Goal: Task Accomplishment & Management: Manage account settings

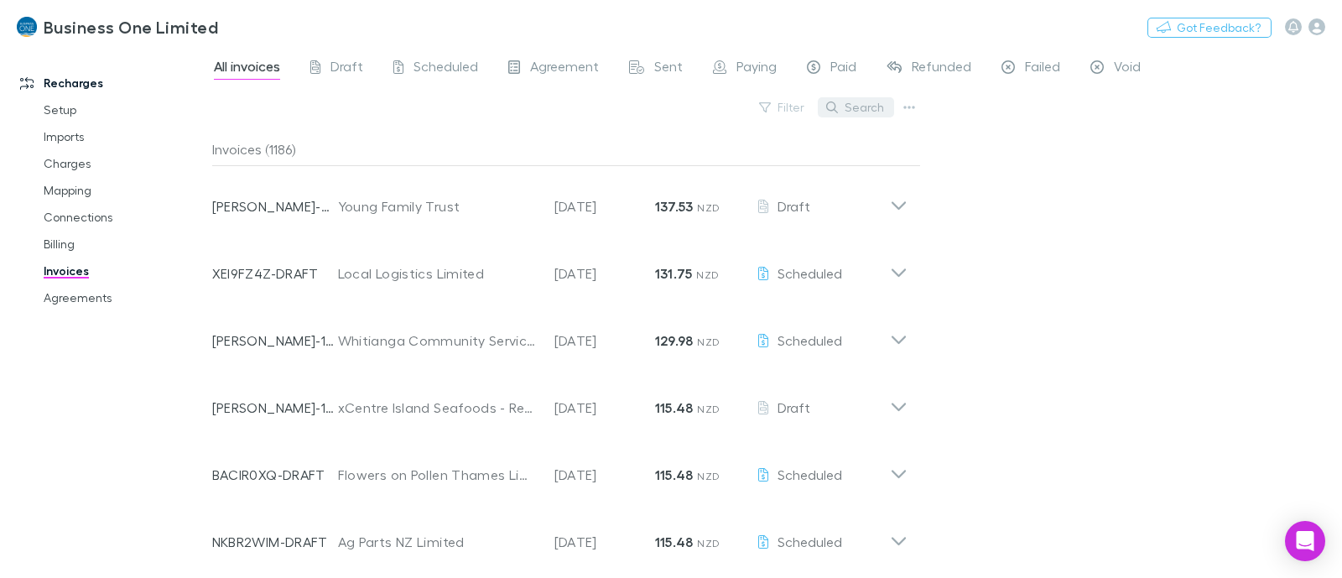
click at [867, 103] on button "Search" at bounding box center [856, 107] width 76 height 20
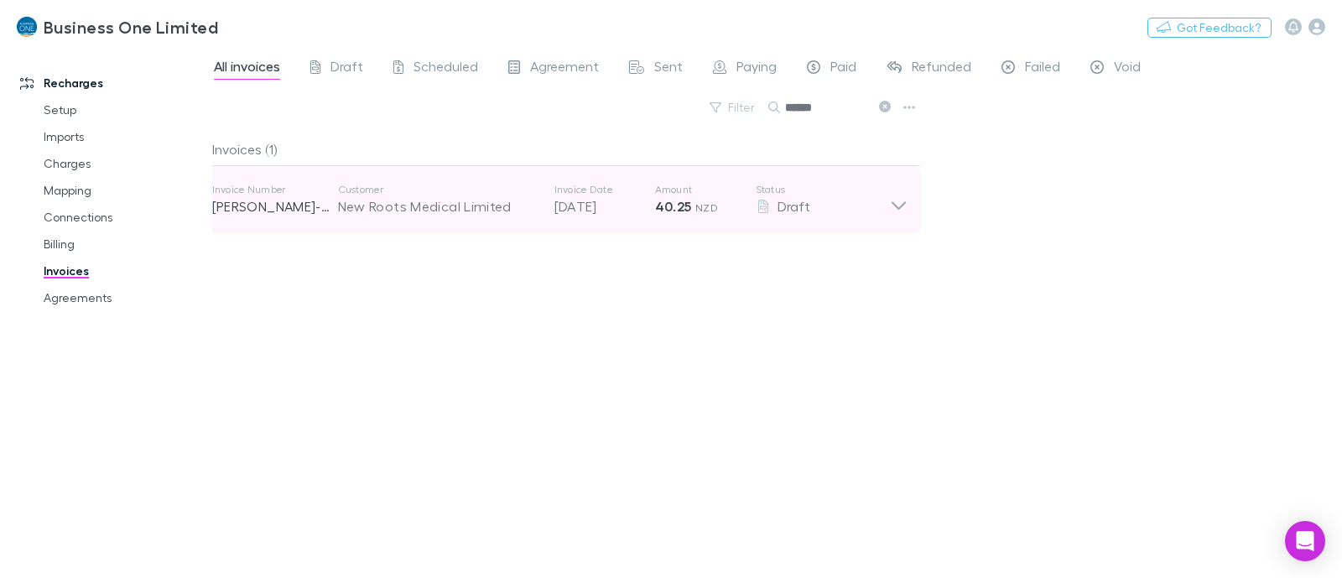
type input "******"
click at [888, 193] on p "Status" at bounding box center [823, 189] width 134 height 13
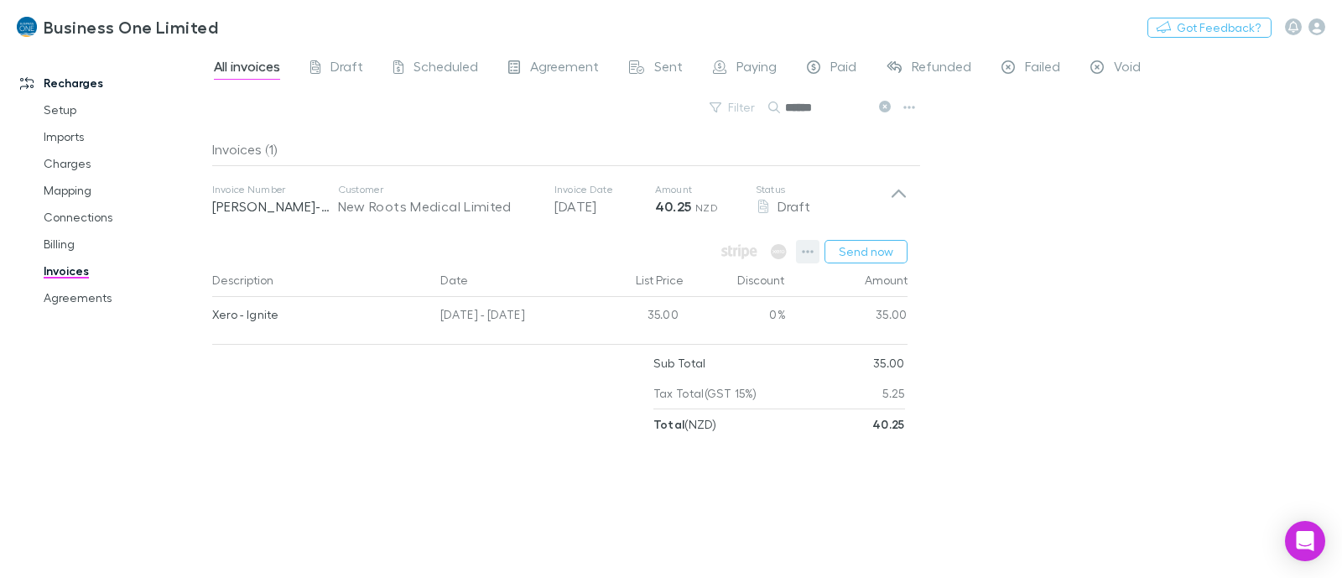
click at [801, 252] on button "button" at bounding box center [807, 251] width 23 height 23
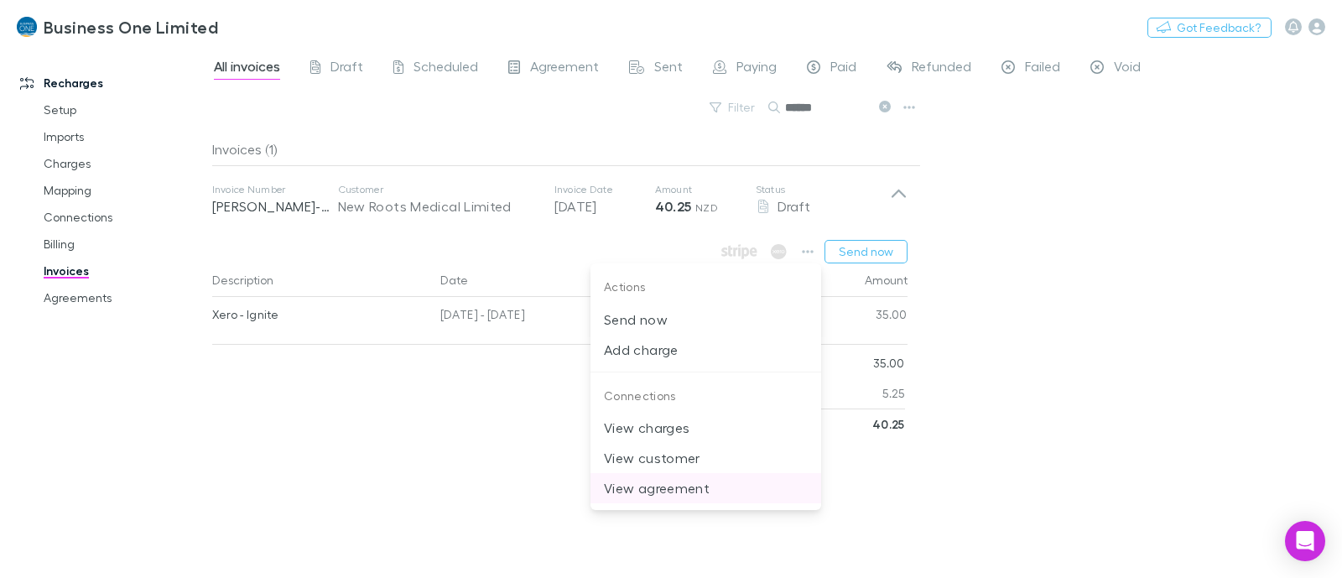
click at [698, 500] on li "View agreement" at bounding box center [705, 488] width 231 height 30
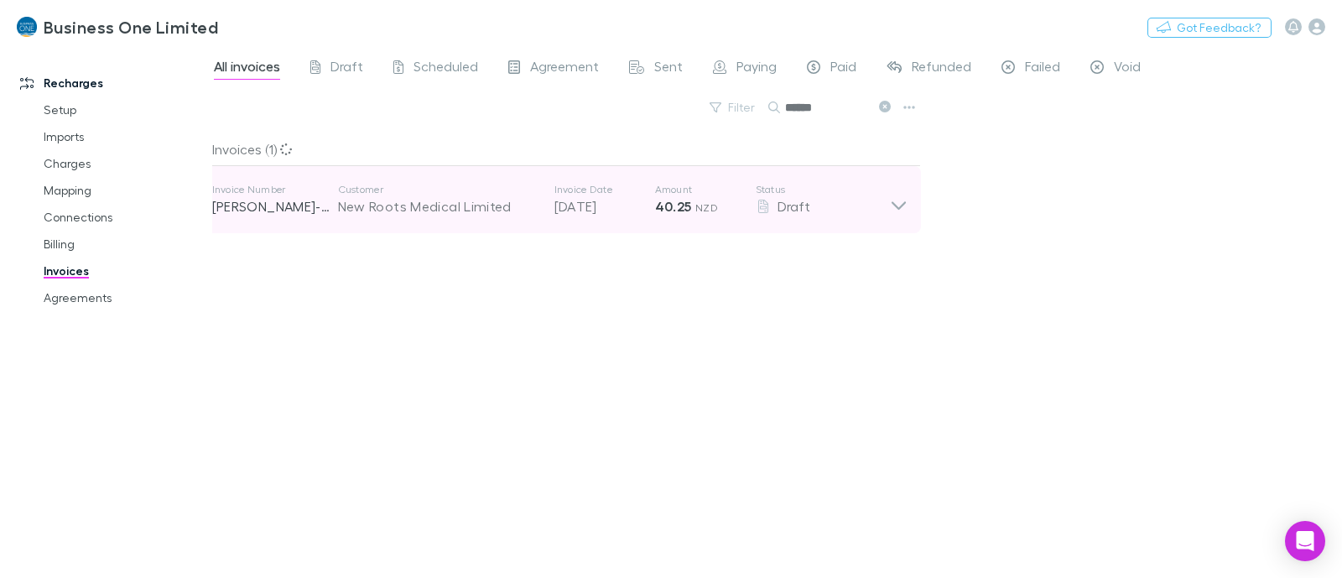
click at [885, 209] on div "Draft" at bounding box center [823, 206] width 134 height 20
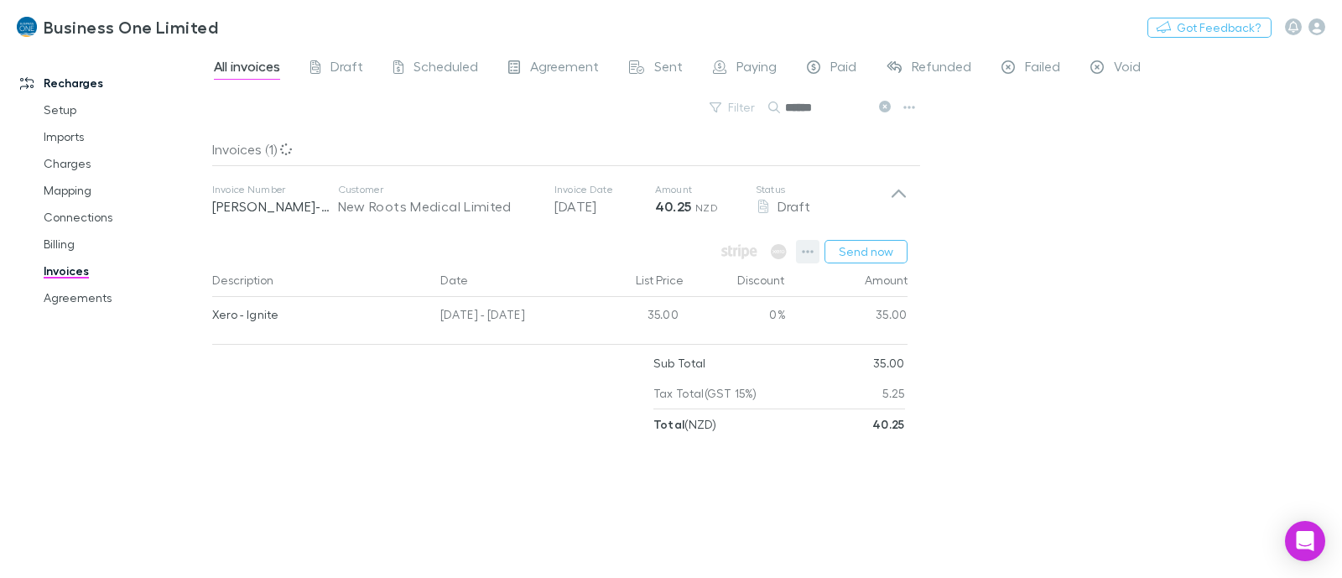
click at [808, 252] on icon "button" at bounding box center [808, 251] width 12 height 3
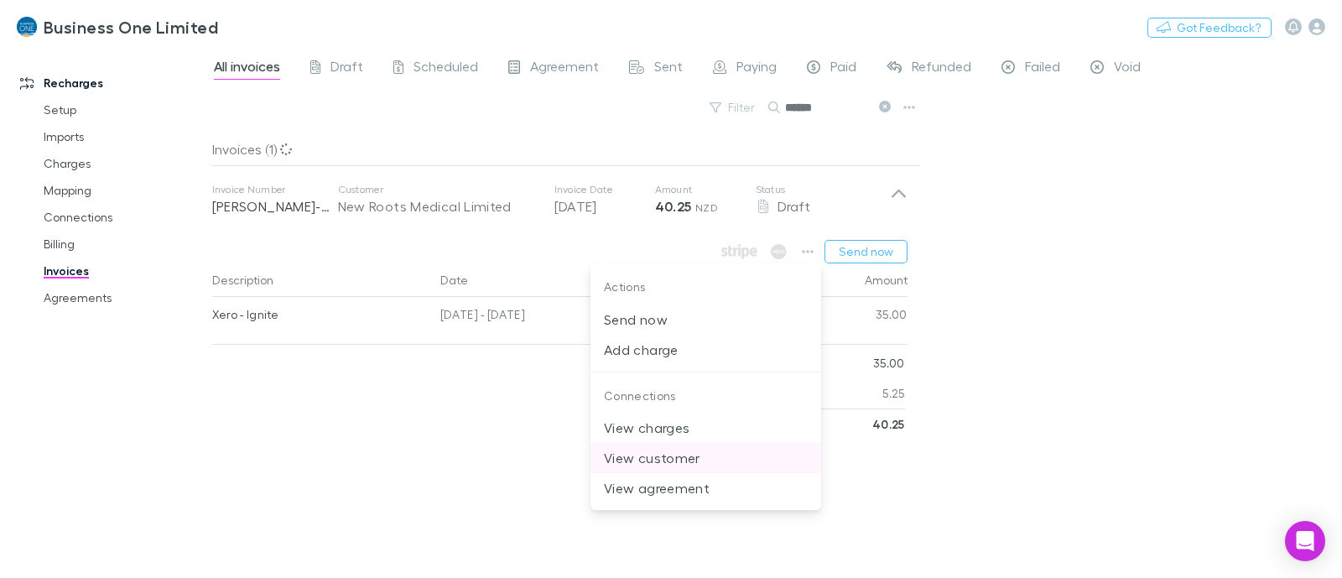
click at [703, 461] on p "View customer" at bounding box center [706, 458] width 204 height 20
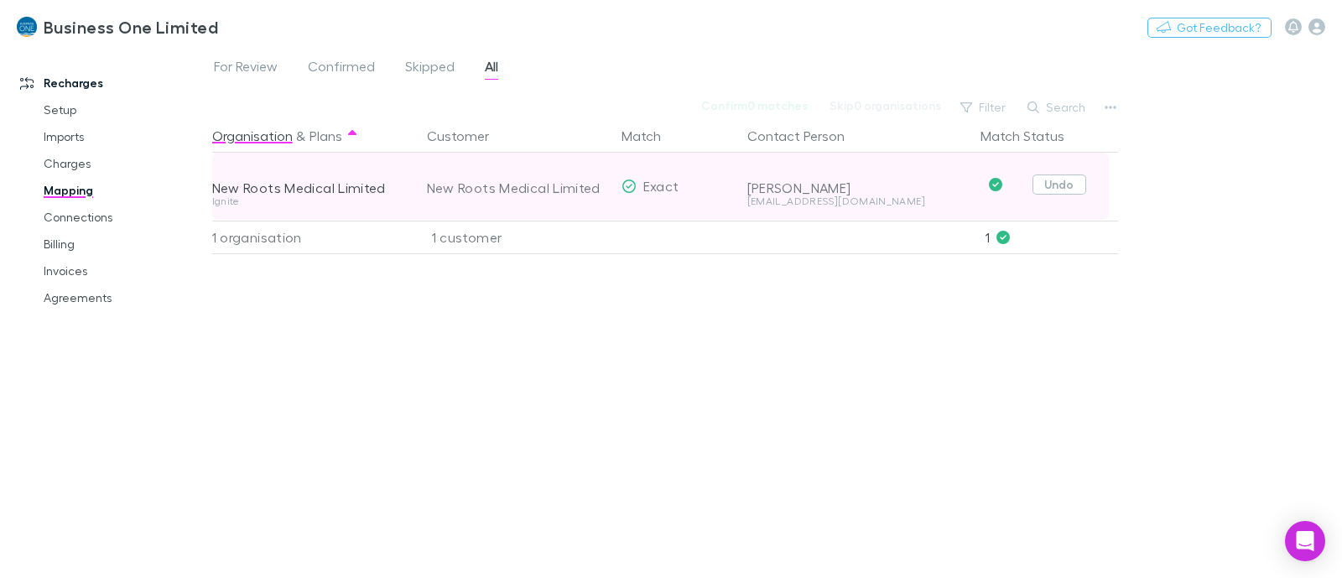
click at [1075, 191] on button "Undo" at bounding box center [1059, 184] width 54 height 20
click at [1015, 188] on button "Confirm" at bounding box center [1009, 187] width 68 height 20
click at [807, 180] on div "[PERSON_NAME]" at bounding box center [857, 187] width 220 height 17
click at [844, 190] on div "[PERSON_NAME]" at bounding box center [857, 187] width 220 height 17
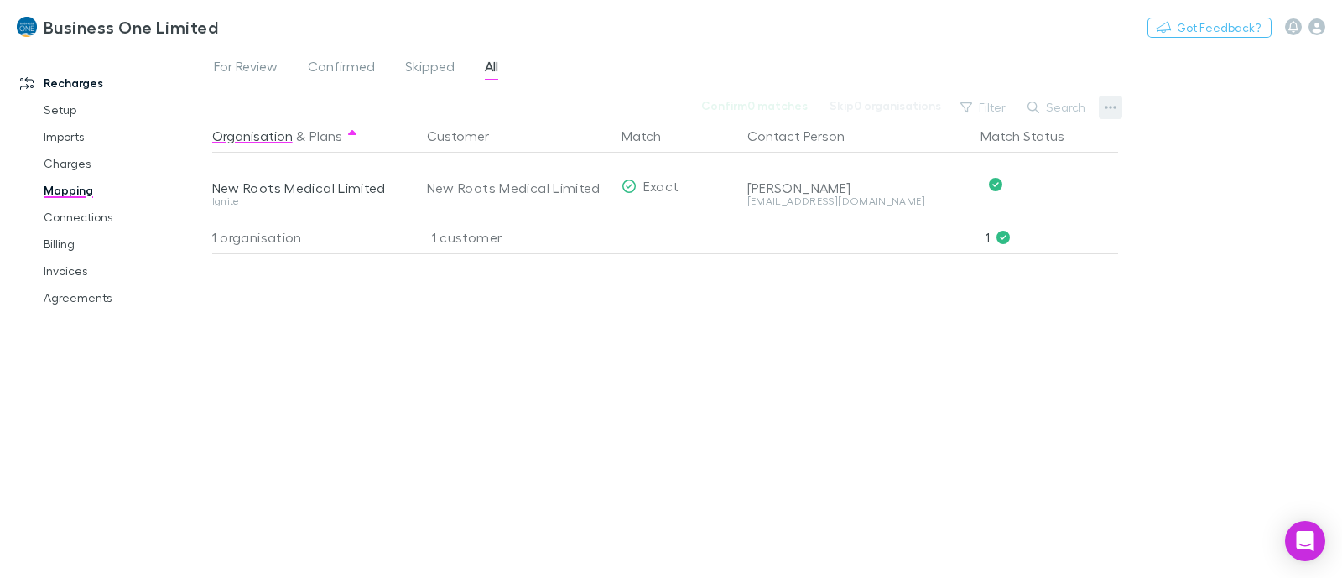
click at [1110, 107] on icon "button" at bounding box center [1111, 107] width 12 height 3
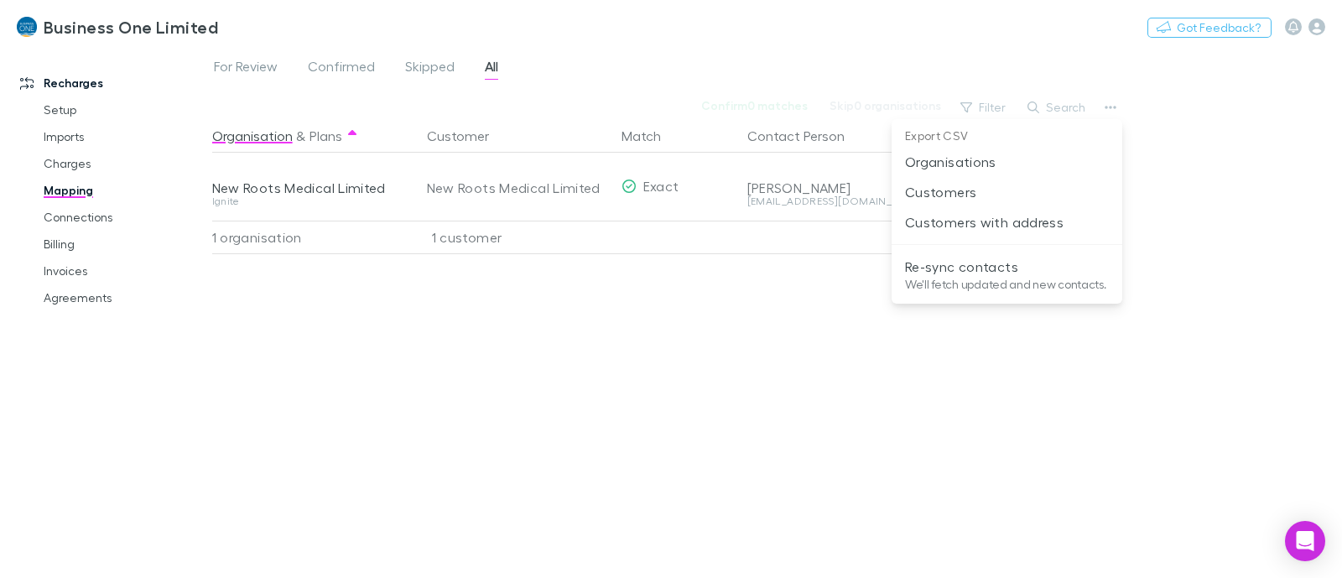
click at [777, 396] on div at bounding box center [671, 289] width 1342 height 578
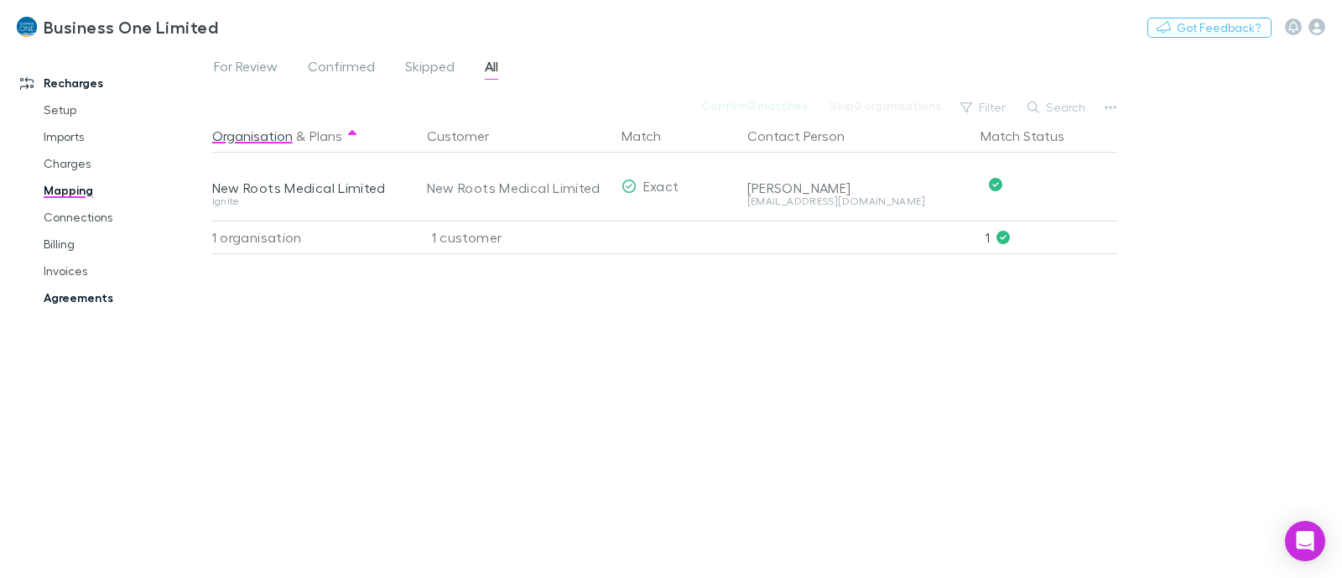
click at [108, 304] on link "Agreements" at bounding box center [126, 297] width 198 height 27
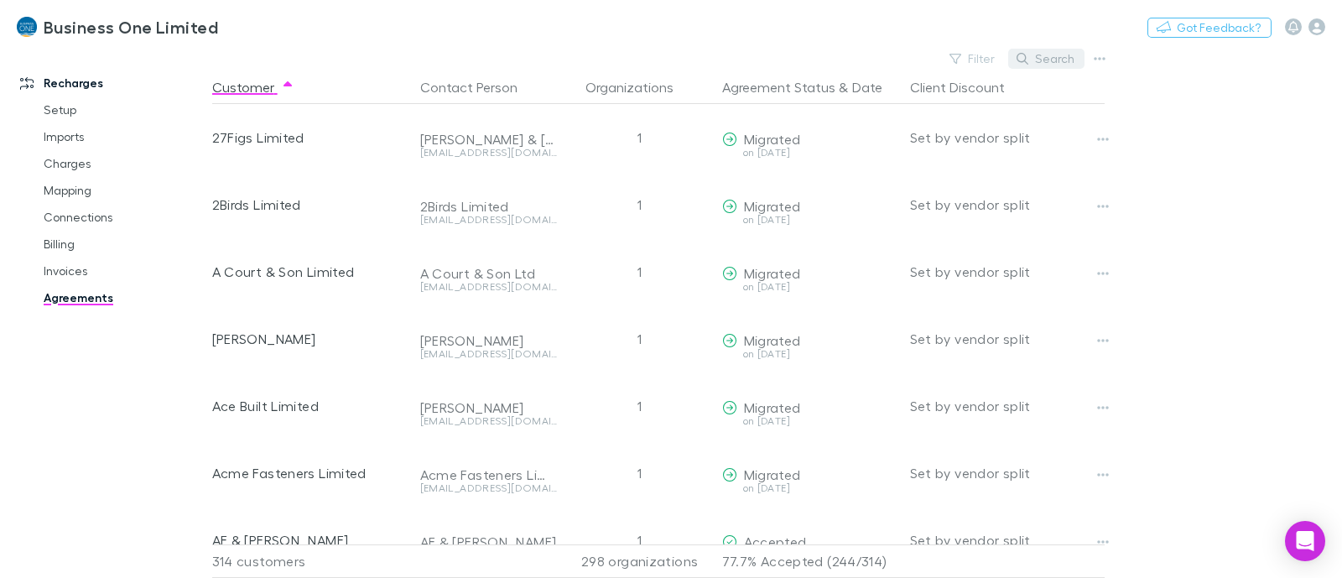
click at [1053, 63] on button "Search" at bounding box center [1046, 59] width 76 height 20
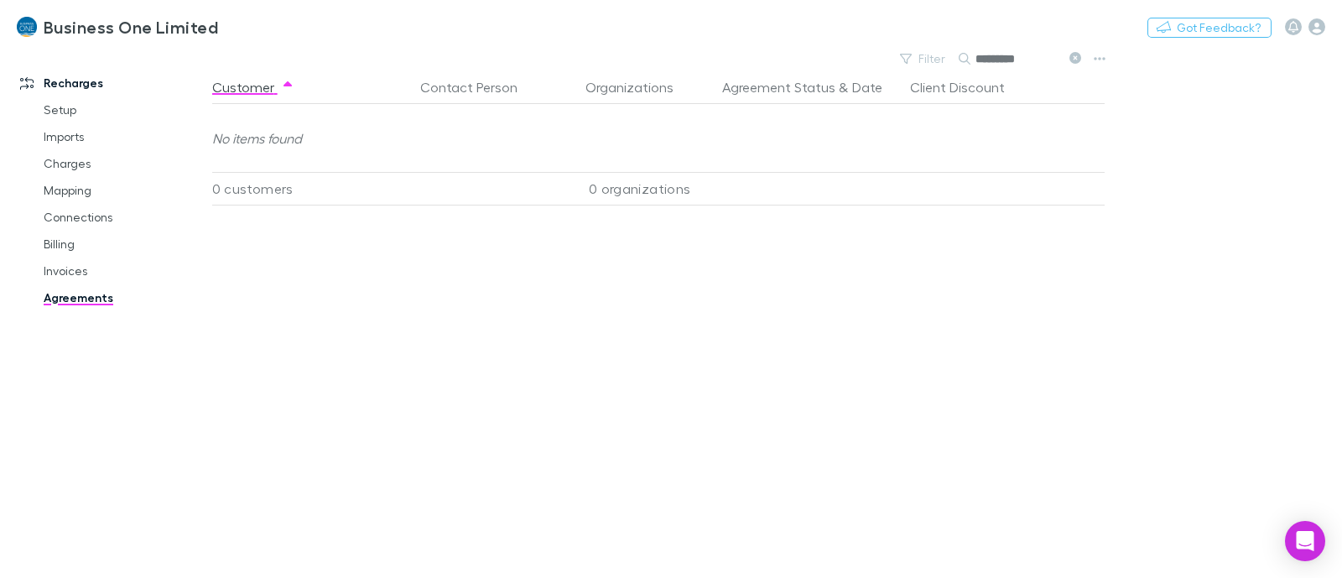
type input "*********"
click at [55, 274] on link "Invoices" at bounding box center [126, 270] width 198 height 27
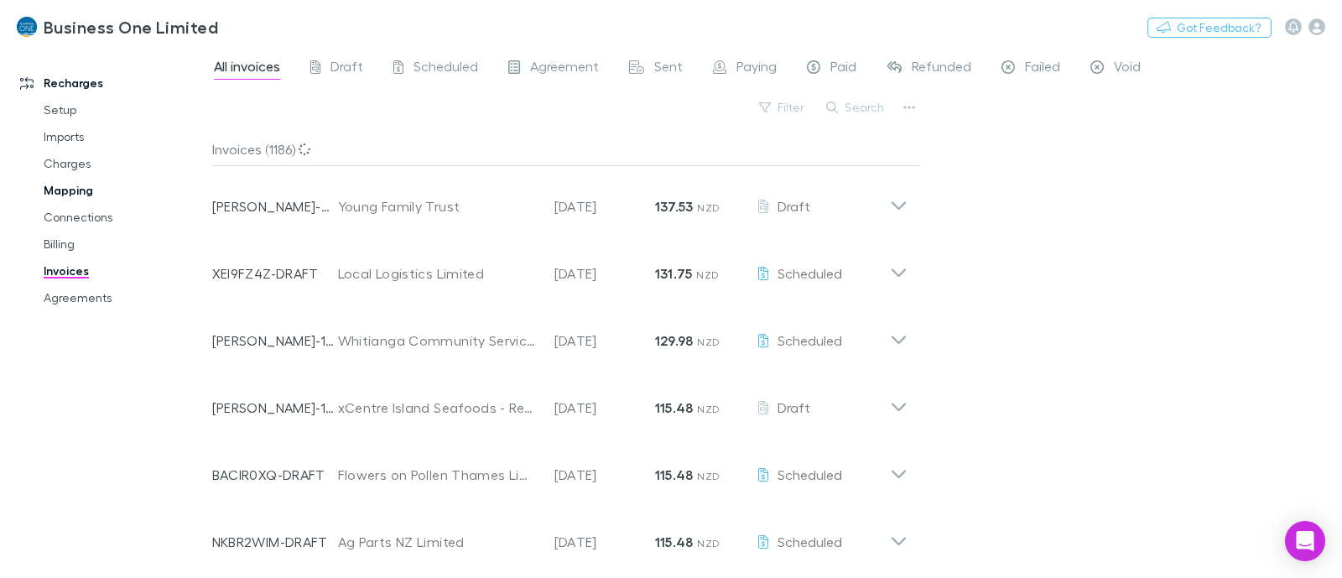
click at [91, 192] on link "Mapping" at bounding box center [126, 190] width 198 height 27
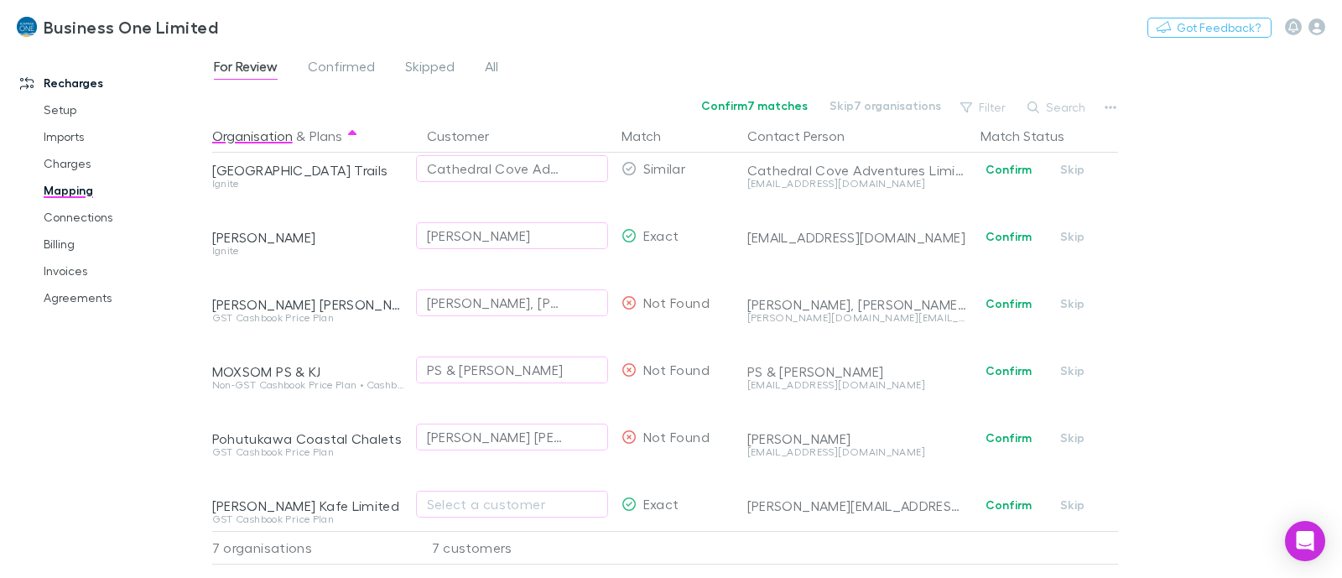
scroll to position [108, 0]
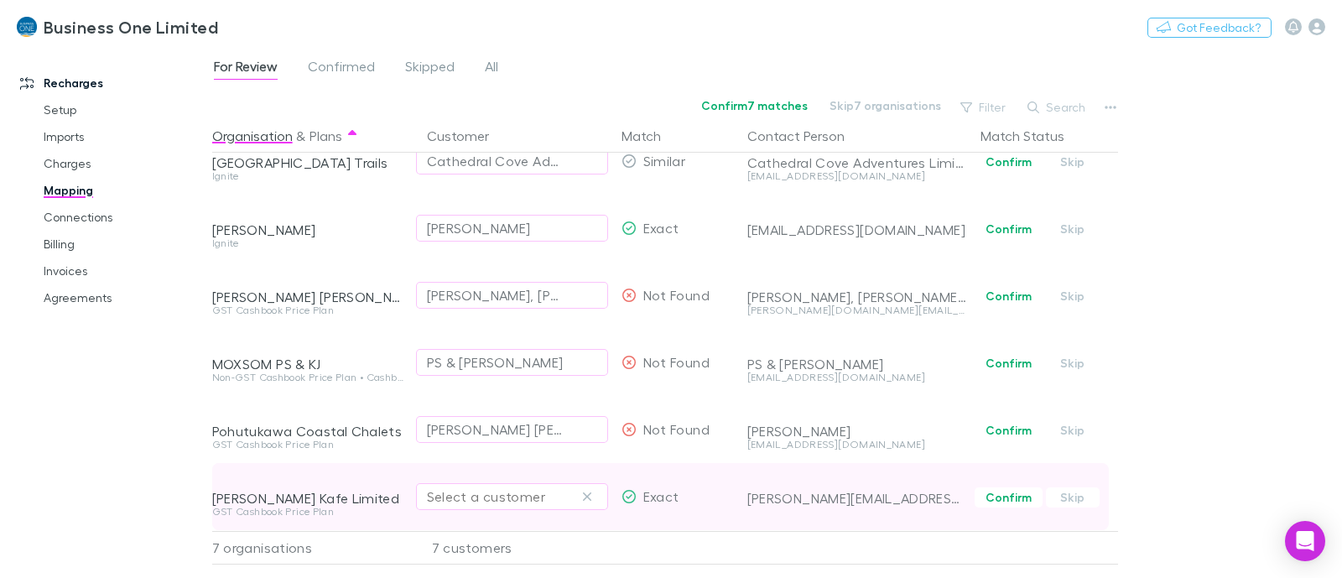
click at [533, 486] on div "Select a customer" at bounding box center [512, 496] width 170 height 20
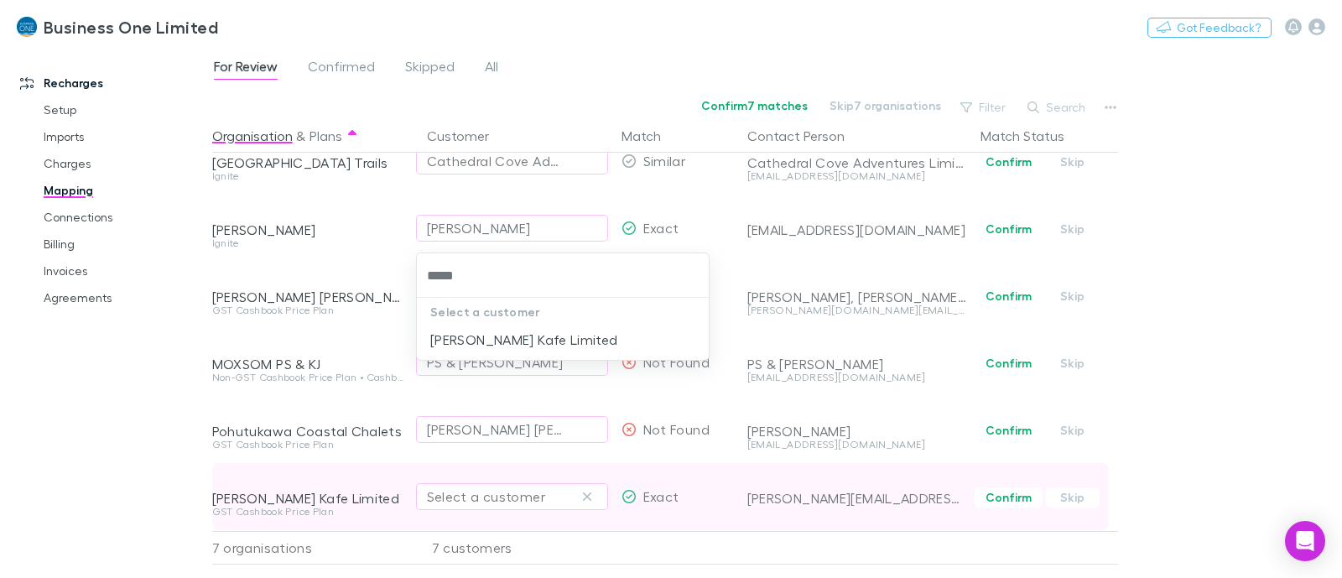
type input "******"
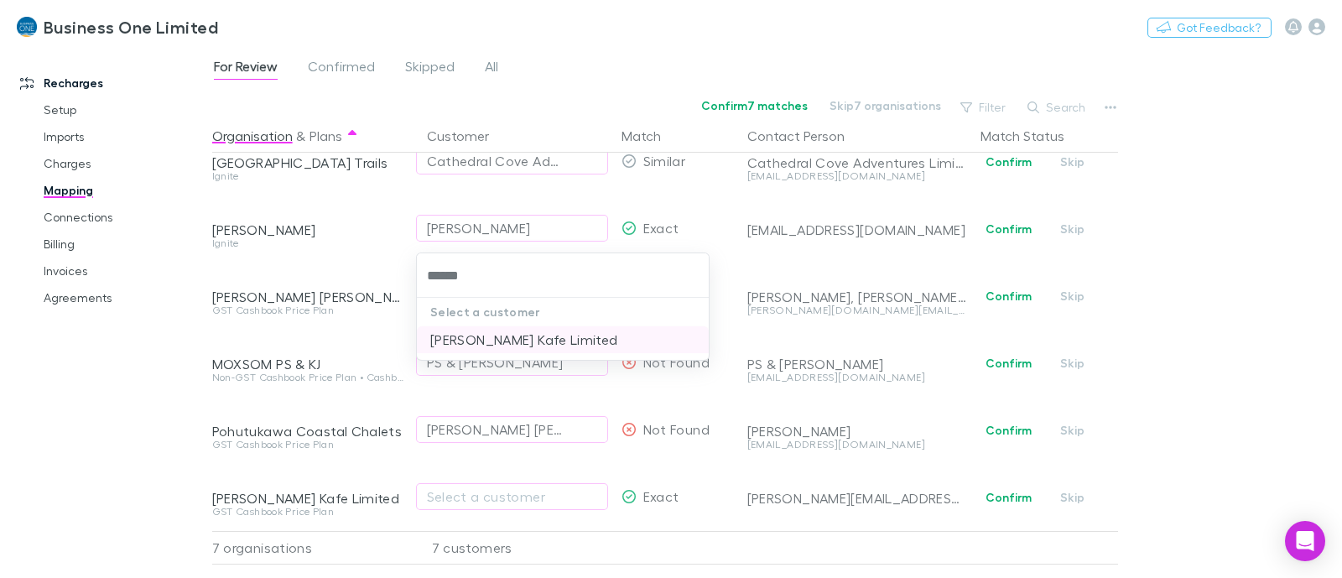
click at [567, 348] on li "Ritchie Kafe Limited" at bounding box center [563, 339] width 292 height 27
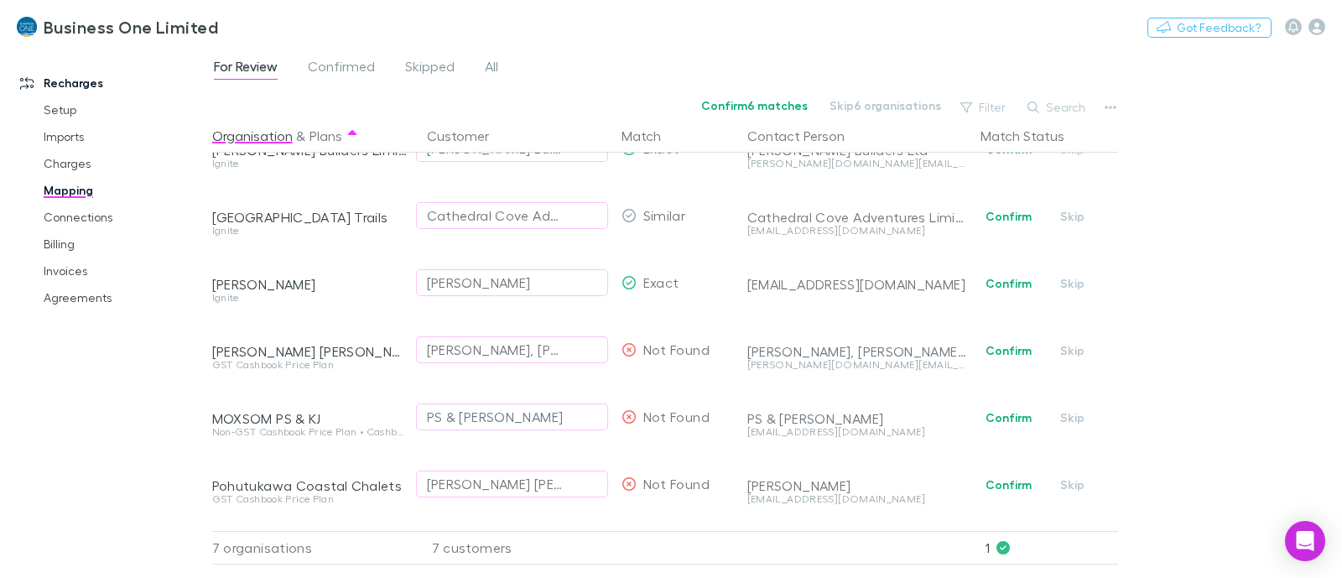
scroll to position [0, 0]
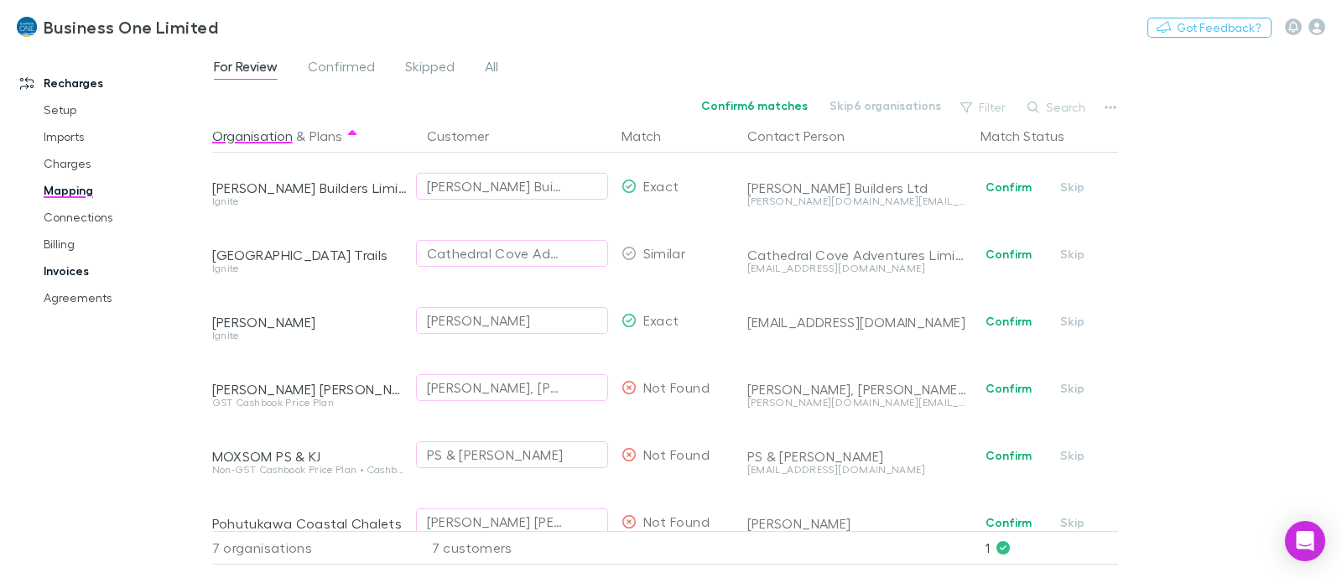
click at [71, 263] on link "Invoices" at bounding box center [126, 270] width 198 height 27
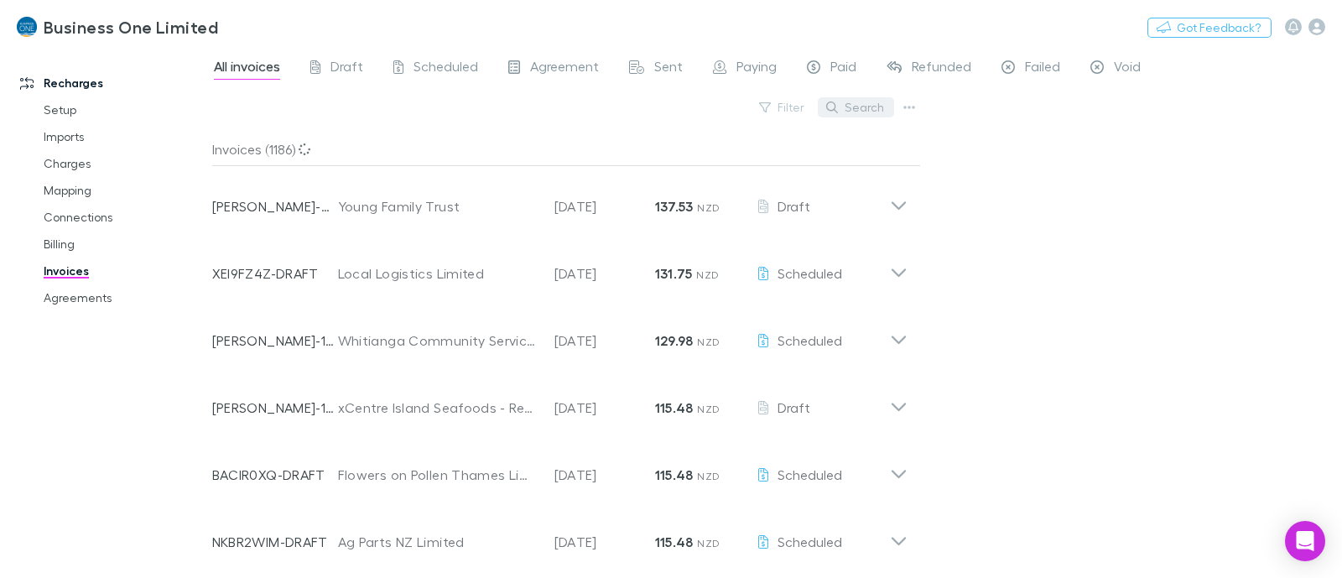
click at [859, 105] on button "Search" at bounding box center [856, 107] width 76 height 20
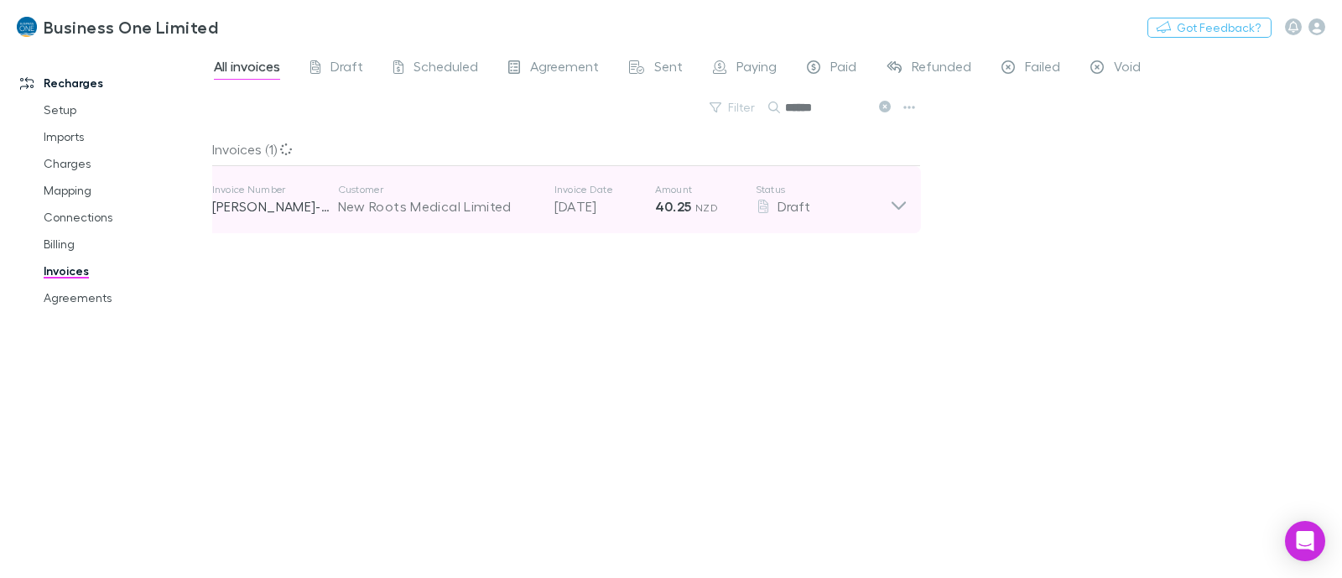
type input "******"
click at [890, 204] on icon at bounding box center [899, 200] width 18 height 34
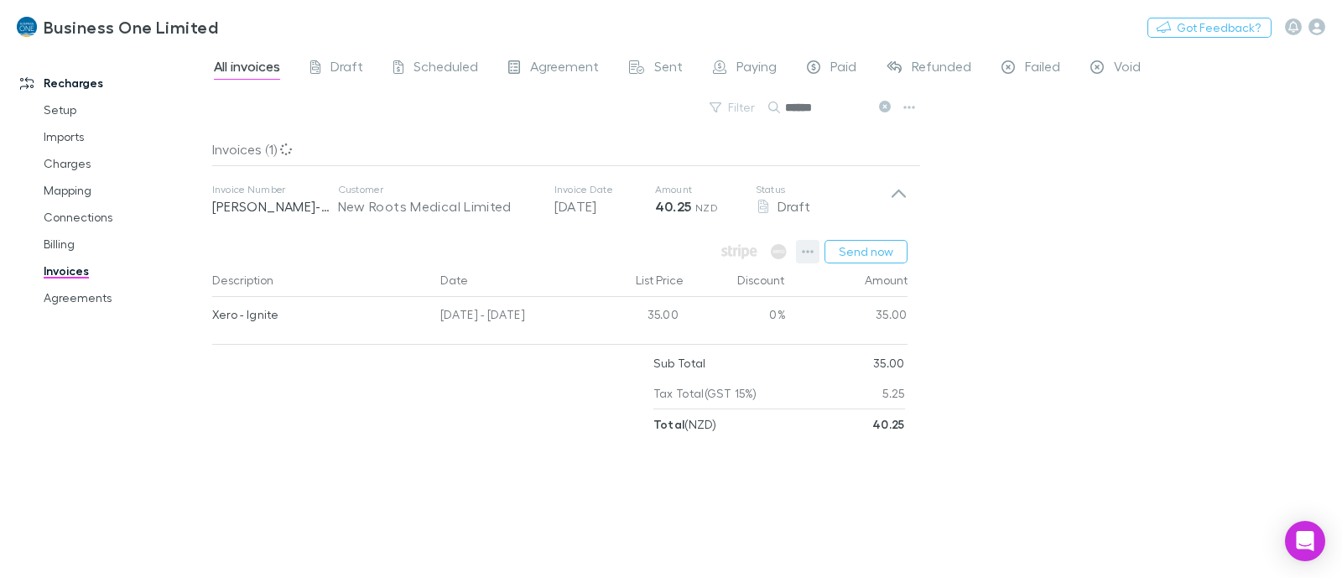
click at [801, 247] on button "button" at bounding box center [807, 251] width 23 height 23
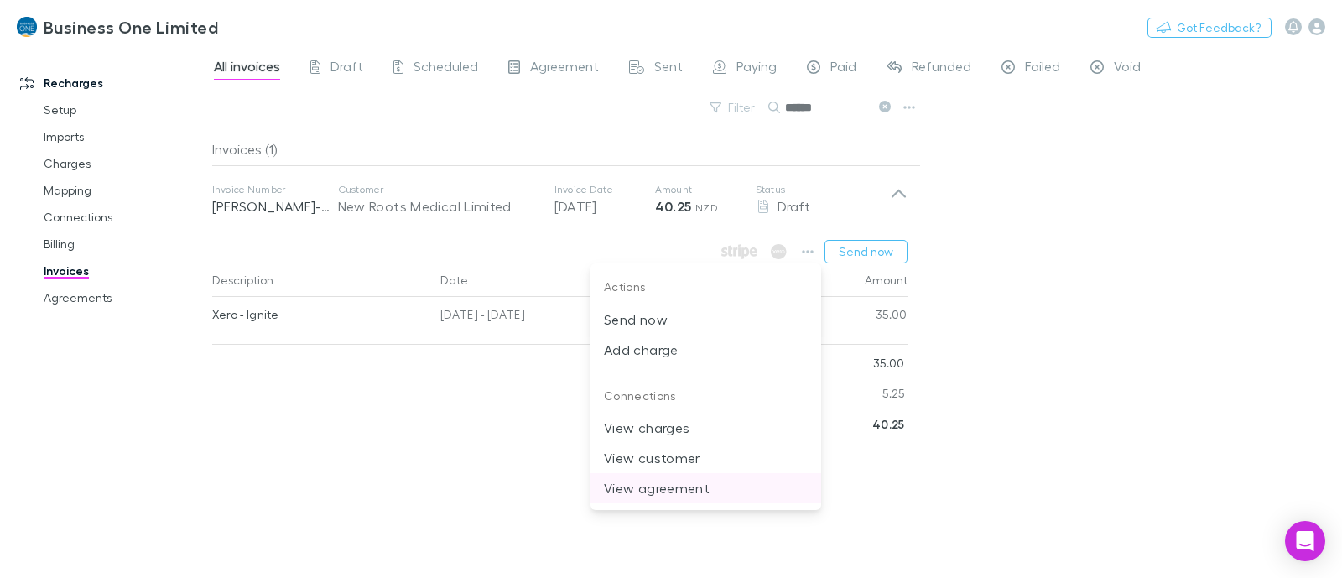
click at [706, 499] on li "View agreement" at bounding box center [705, 488] width 231 height 30
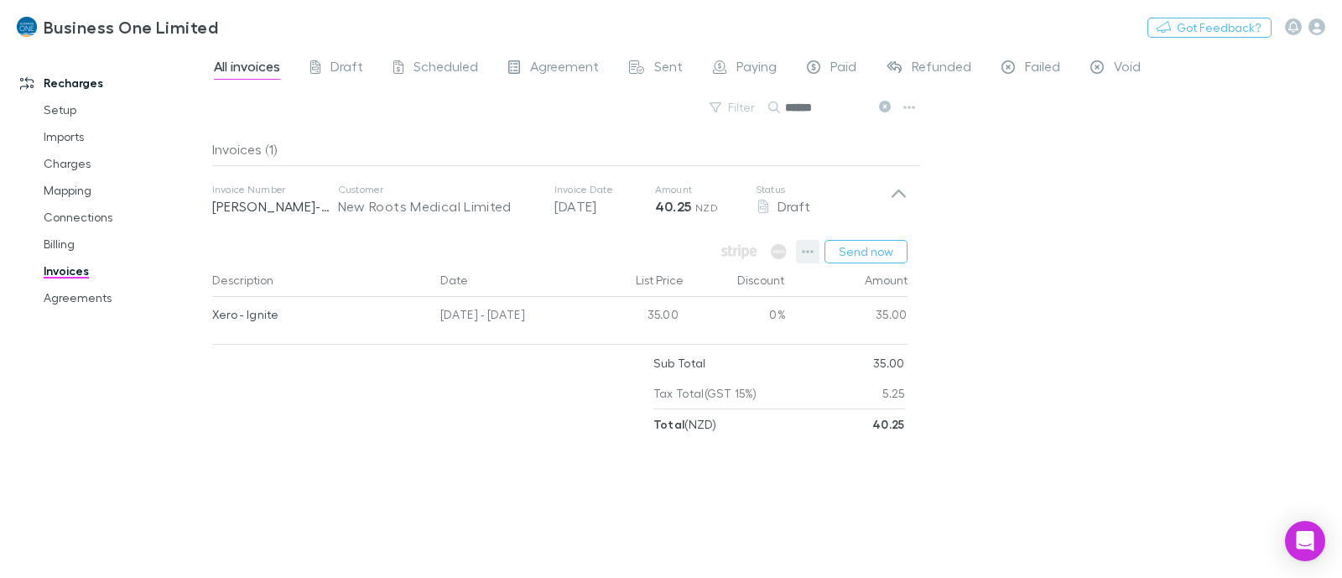
click at [807, 252] on icon "button" at bounding box center [808, 251] width 12 height 13
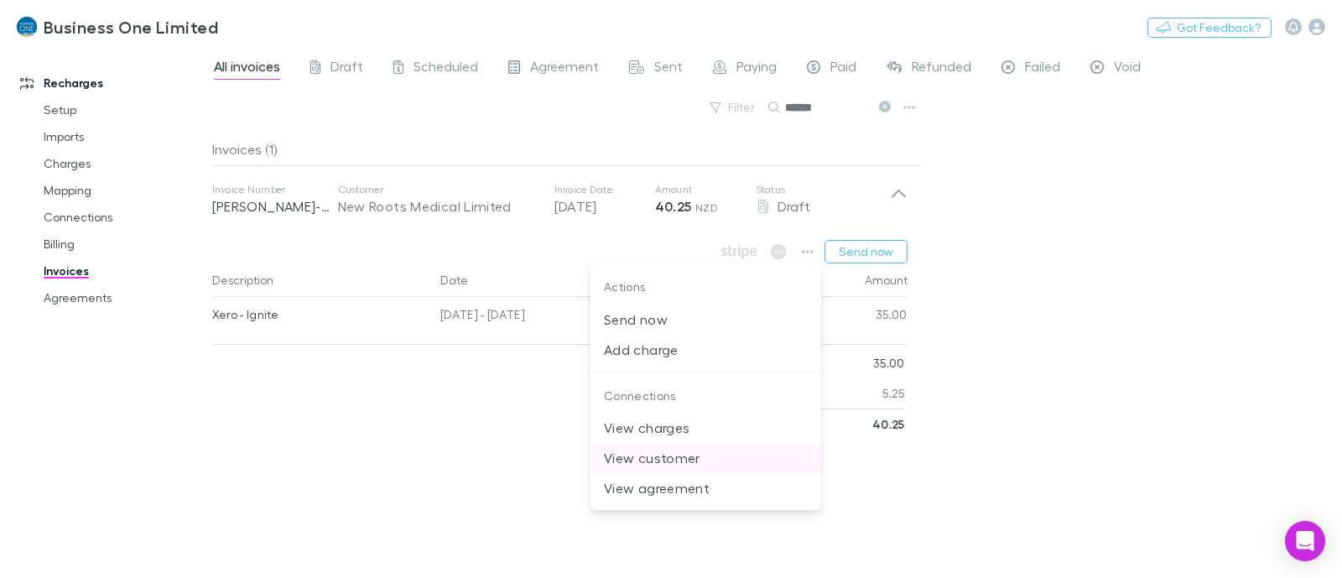
click at [700, 460] on p "View customer" at bounding box center [706, 458] width 204 height 20
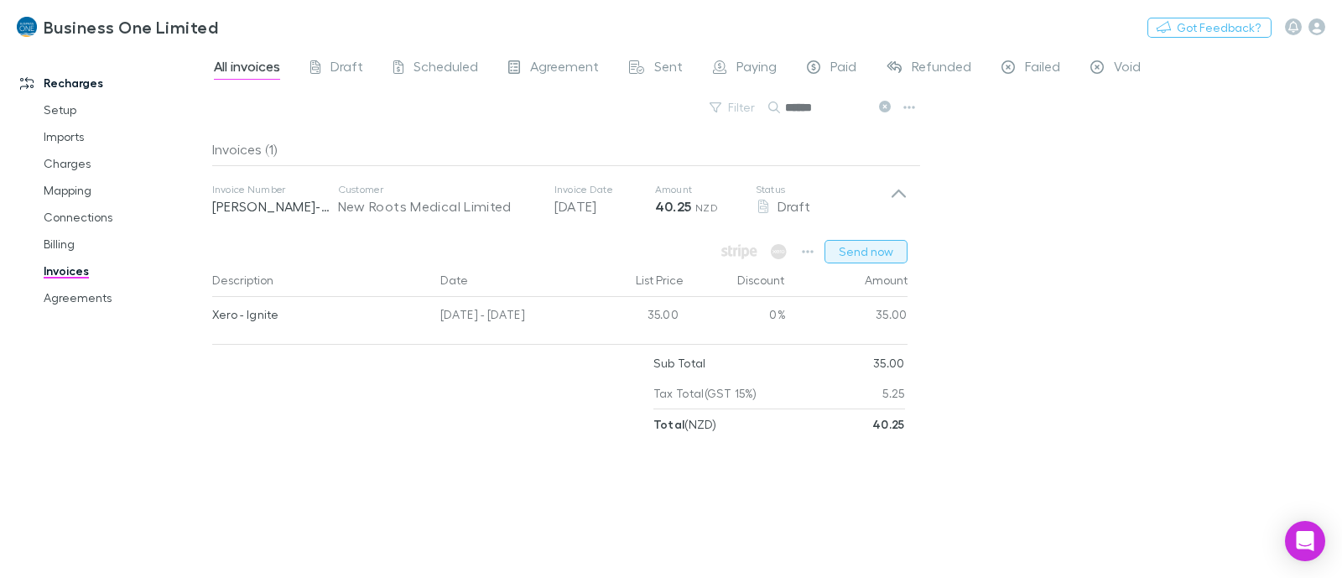
click at [876, 252] on button "Send now" at bounding box center [865, 251] width 83 height 23
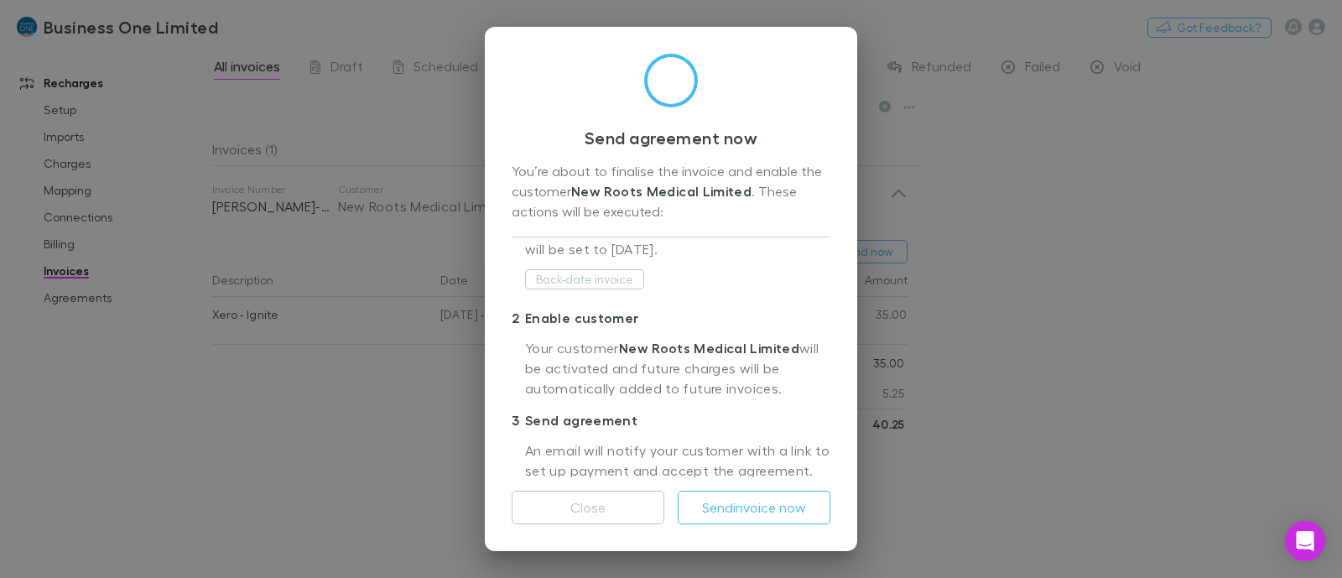
scroll to position [117, 0]
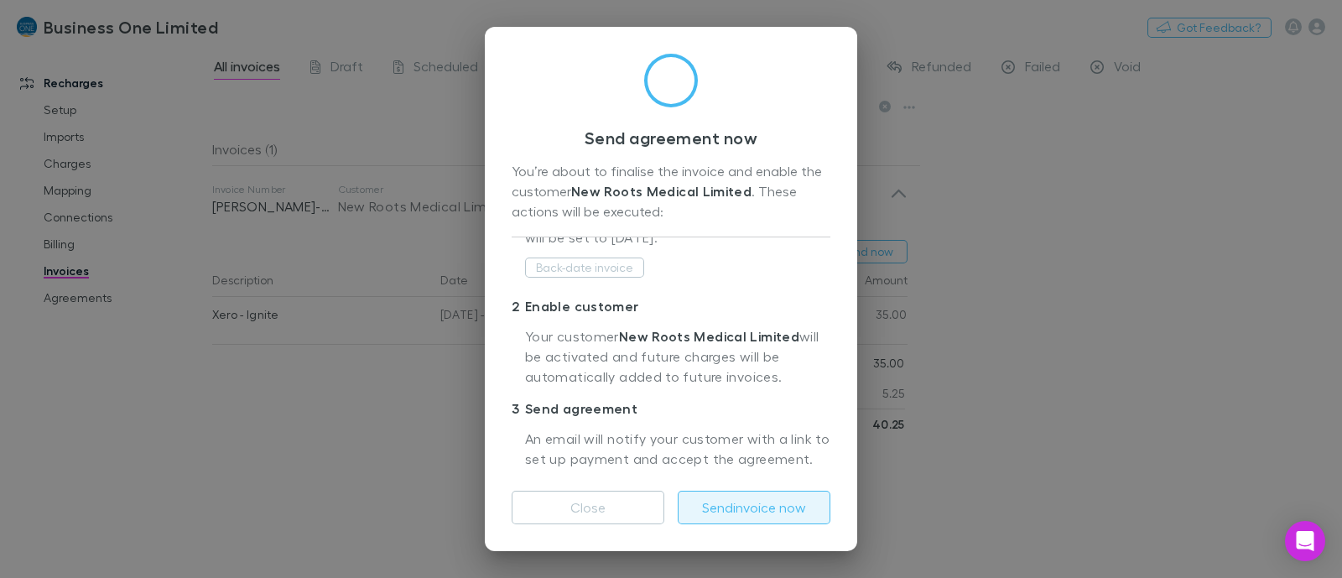
click at [752, 516] on button "Send invoice now" at bounding box center [754, 508] width 153 height 34
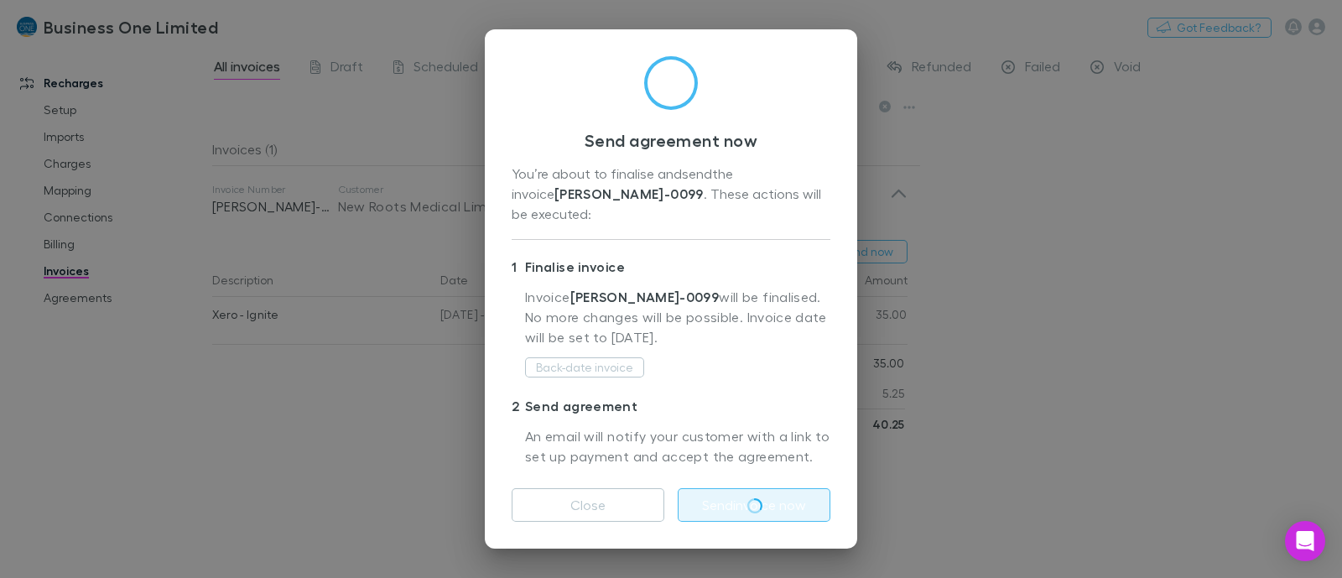
scroll to position [0, 0]
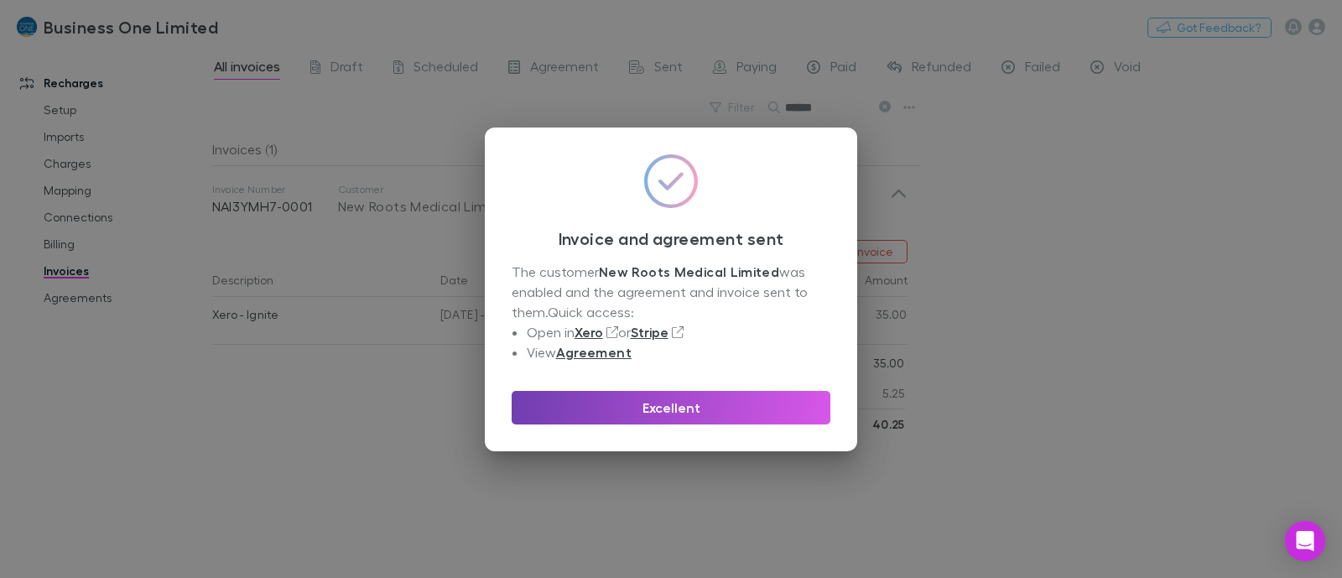
click at [735, 418] on button "Excellent" at bounding box center [671, 408] width 319 height 34
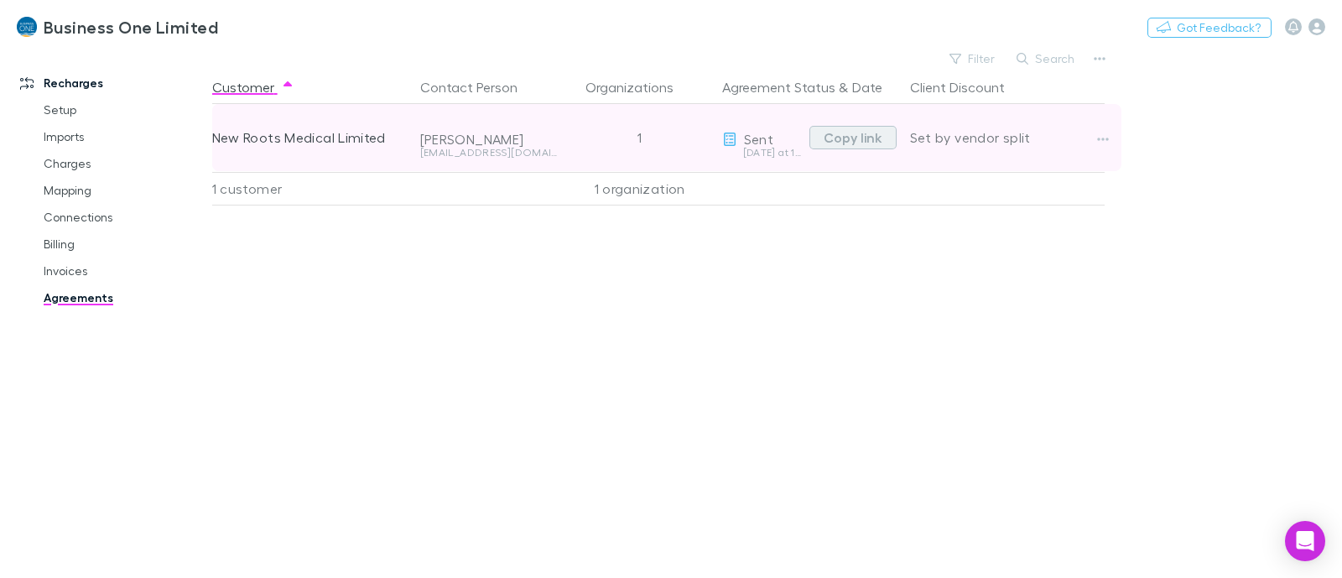
click at [838, 141] on button "Copy link" at bounding box center [852, 137] width 87 height 23
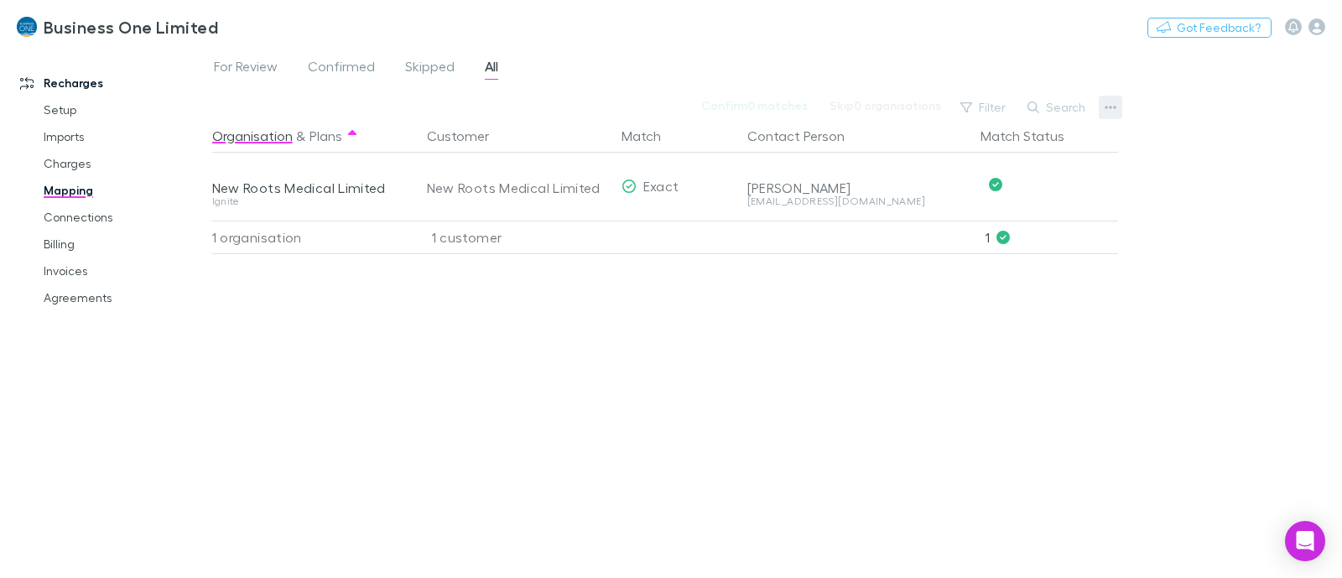
click at [1104, 116] on button "button" at bounding box center [1110, 107] width 23 height 23
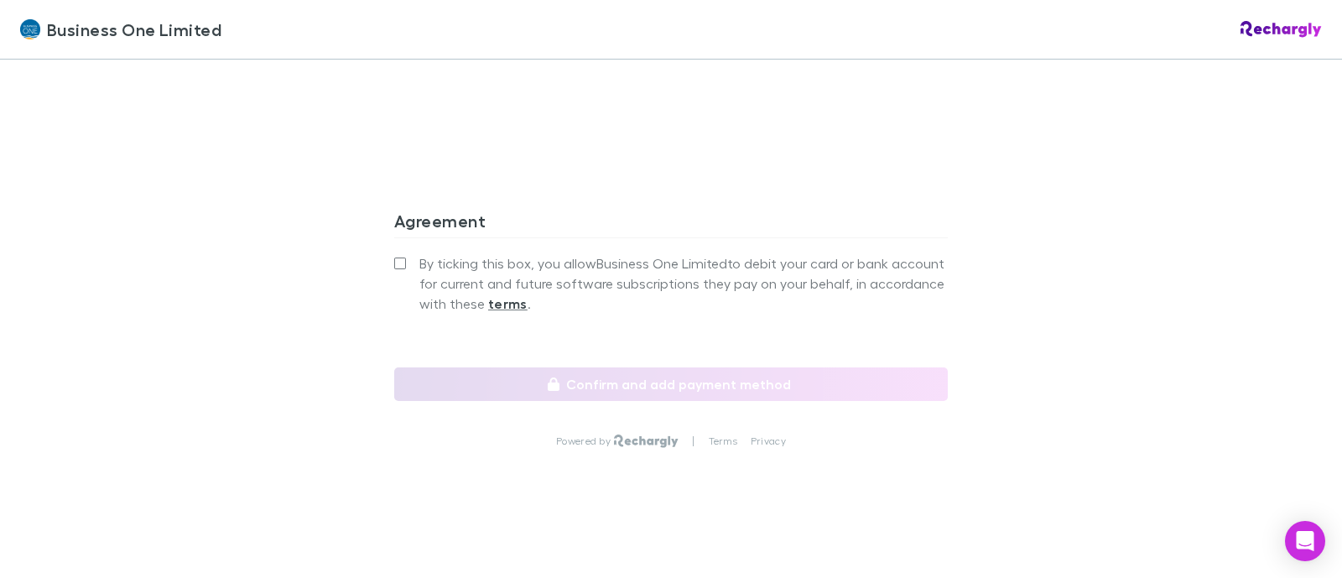
scroll to position [1570, 0]
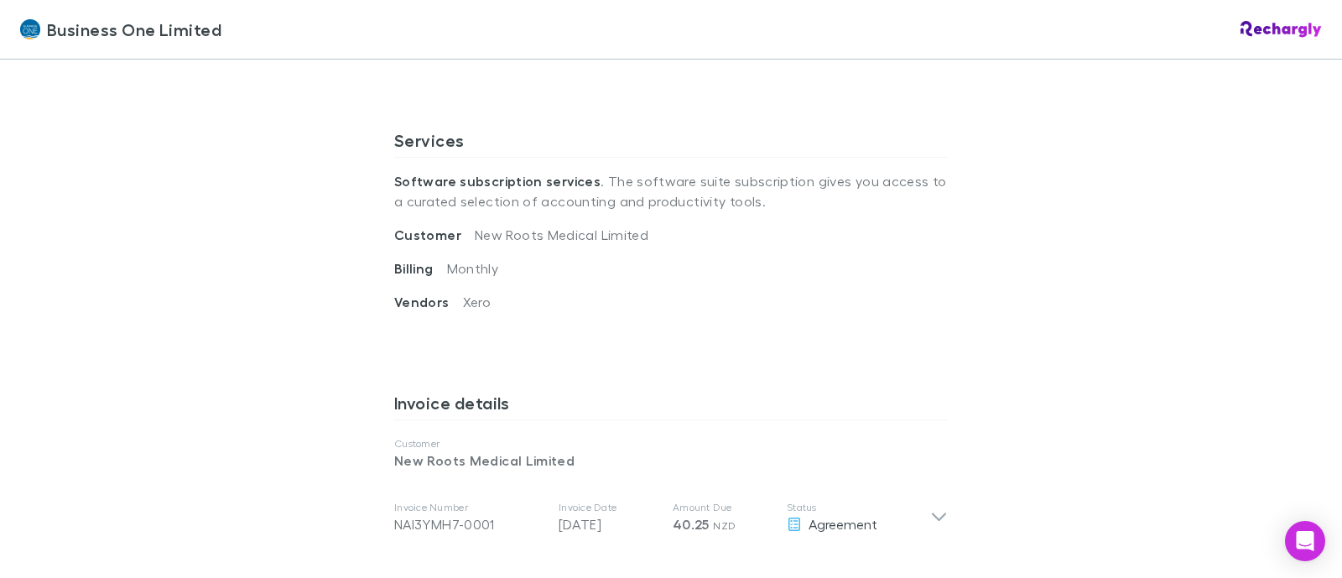
scroll to position [564, 0]
